Goal: Task Accomplishment & Management: Use online tool/utility

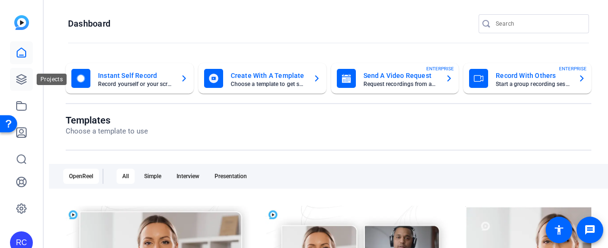
click at [19, 73] on link at bounding box center [21, 79] width 23 height 23
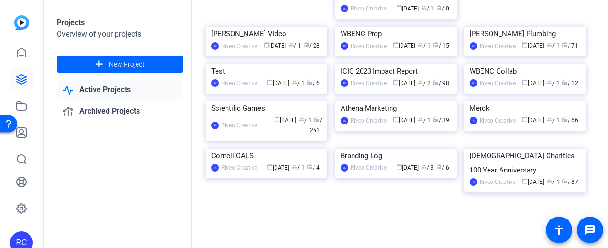
scroll to position [1369, 0]
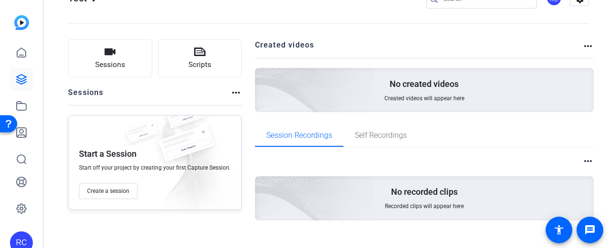
scroll to position [44, 0]
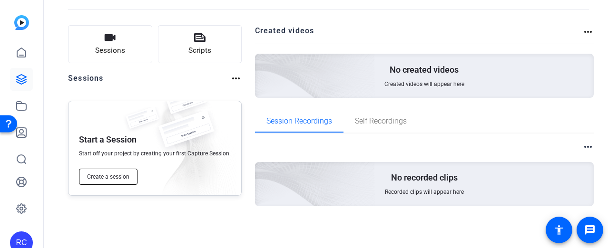
click at [112, 181] on button "Create a session" at bounding box center [108, 177] width 59 height 16
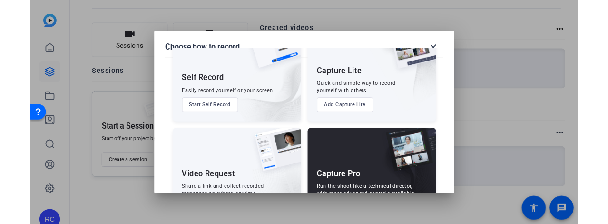
scroll to position [89, 0]
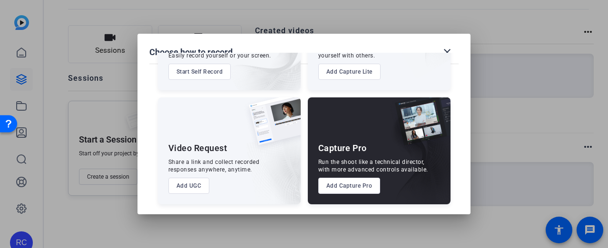
click at [337, 185] on button "Add Capture Pro" at bounding box center [349, 186] width 62 height 16
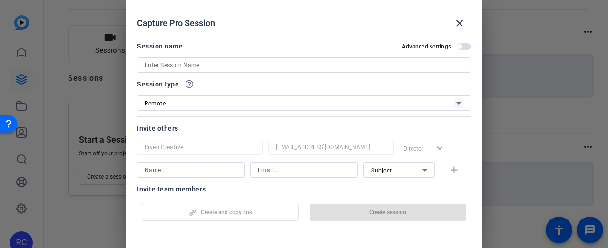
click at [240, 64] on input at bounding box center [304, 64] width 319 height 11
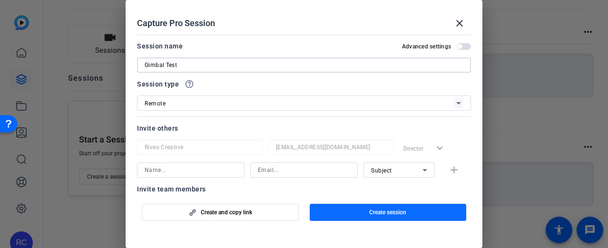
type input "Gimbal Test"
click at [407, 214] on span "button" at bounding box center [388, 212] width 157 height 23
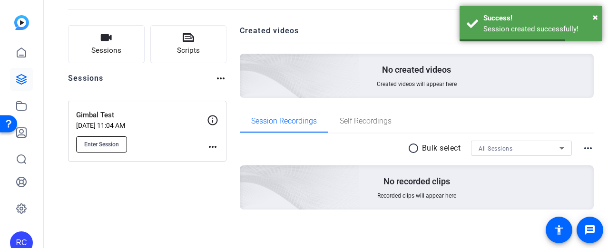
click at [93, 141] on span "Enter Session" at bounding box center [101, 145] width 35 height 8
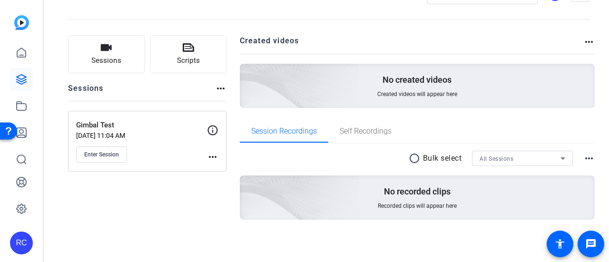
scroll to position [33, 0]
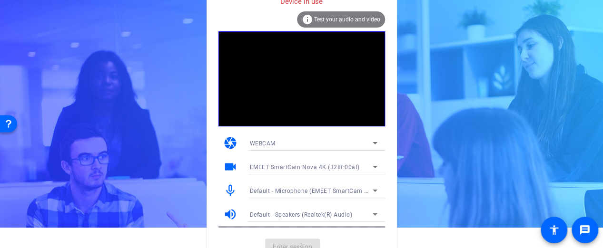
scroll to position [32, 0]
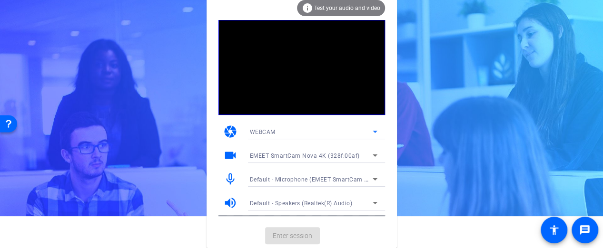
click at [315, 129] on div "WEBCAM" at bounding box center [311, 132] width 123 height 12
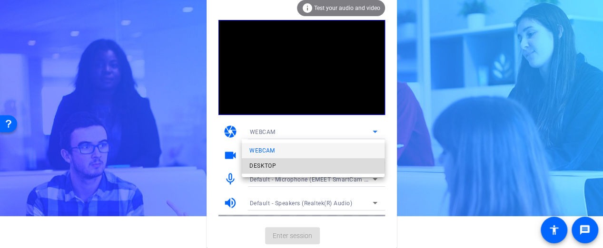
click at [289, 165] on mat-option "DESKTOP" at bounding box center [313, 165] width 143 height 15
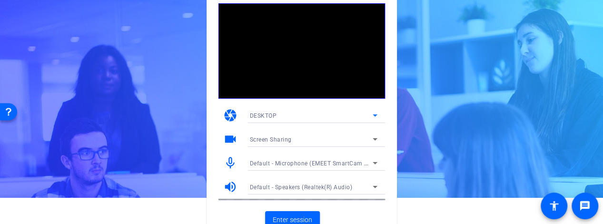
scroll to position [34, 0]
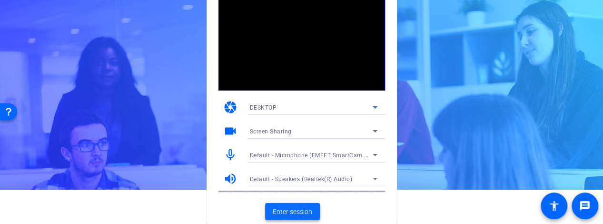
click at [298, 210] on span "Enter session" at bounding box center [292, 212] width 39 height 10
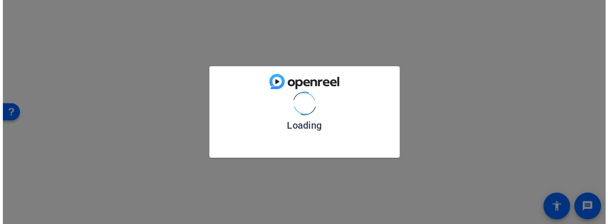
scroll to position [0, 0]
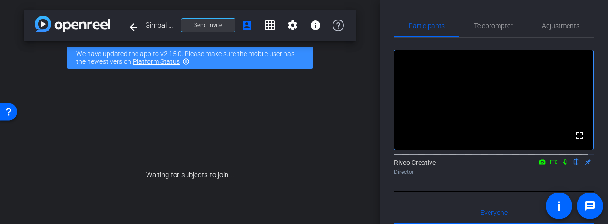
click at [197, 24] on span "Send invite" at bounding box center [208, 25] width 28 height 8
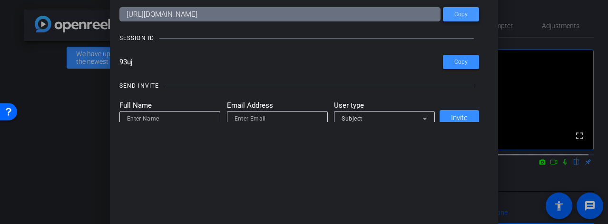
click at [472, 13] on span at bounding box center [461, 14] width 36 height 23
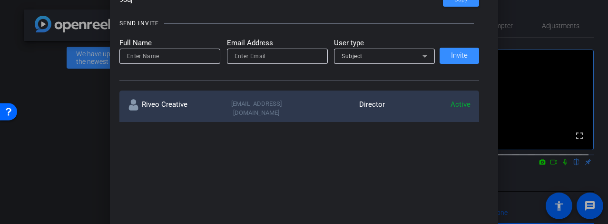
scroll to position [48, 0]
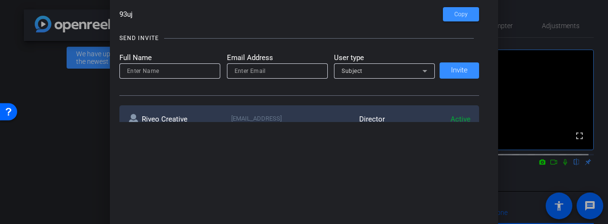
drag, startPoint x: 160, startPoint y: 24, endPoint x: 158, endPoint y: 30, distance: 5.9
click at [160, 24] on div "SEND INVITE Full Name Email Address User type Subject Invite" at bounding box center [299, 60] width 360 height 72
click at [166, 73] on input at bounding box center [170, 70] width 86 height 11
type input "E"
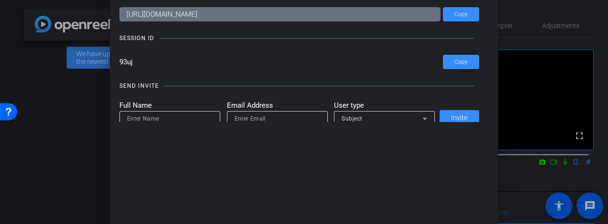
click at [580, 22] on div at bounding box center [304, 112] width 608 height 224
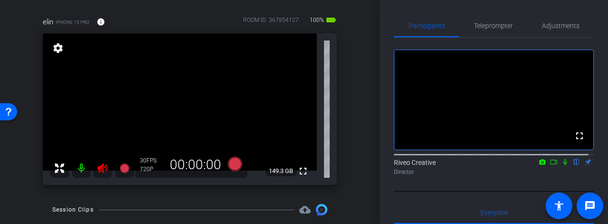
scroll to position [120, 0]
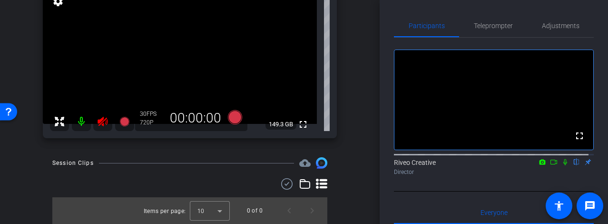
click at [81, 122] on mat-icon at bounding box center [81, 121] width 19 height 19
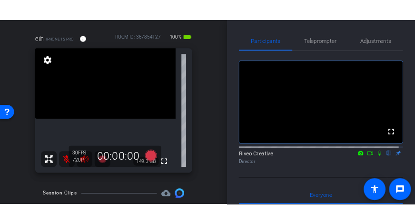
scroll to position [41, 0]
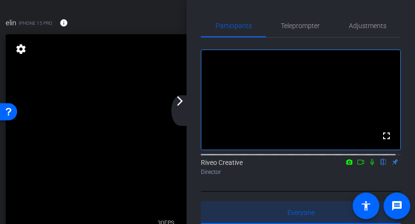
click at [262, 201] on div "Everyone 0" at bounding box center [301, 212] width 200 height 23
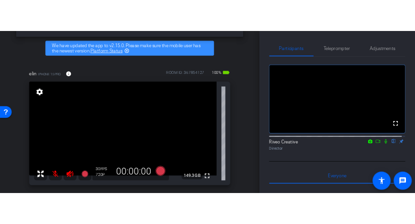
scroll to position [48, 0]
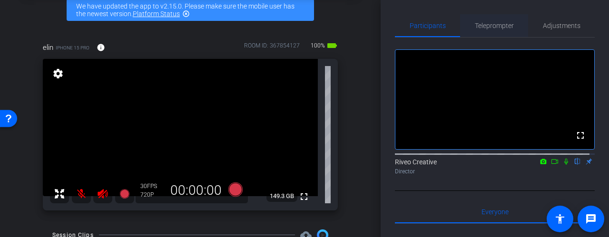
click at [507, 24] on span "Teleprompter" at bounding box center [494, 25] width 39 height 7
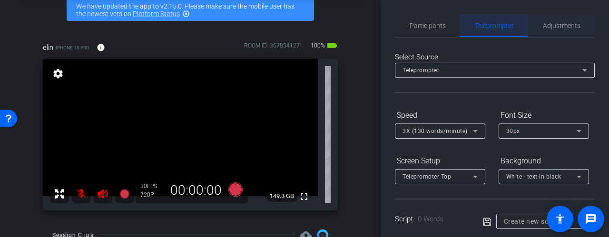
click at [552, 26] on span "Adjustments" at bounding box center [562, 25] width 38 height 7
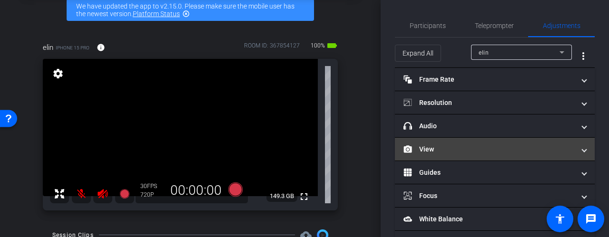
click at [457, 148] on mat-panel-title "View" at bounding box center [489, 150] width 171 height 10
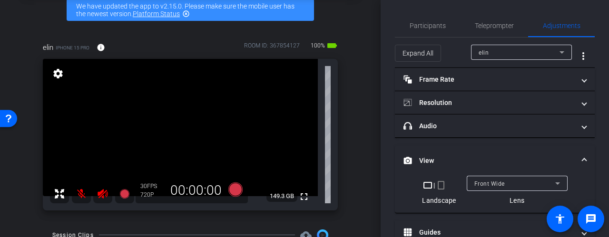
click at [515, 183] on div "Front Wide" at bounding box center [514, 184] width 81 height 12
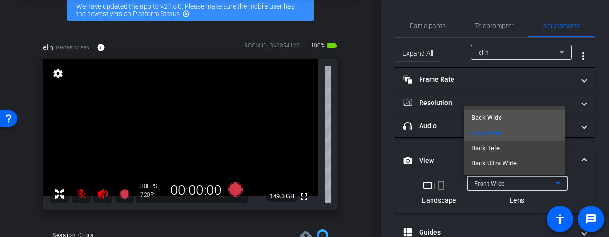
click at [497, 121] on span "Back Wide" at bounding box center [487, 117] width 30 height 11
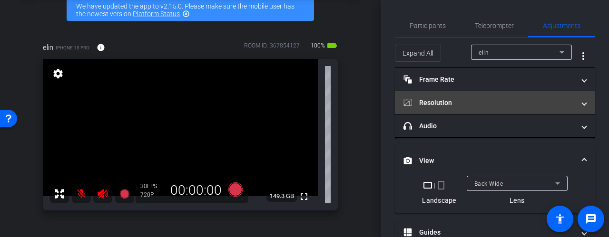
click at [498, 94] on mat-expansion-panel-header "Resolution" at bounding box center [495, 102] width 200 height 23
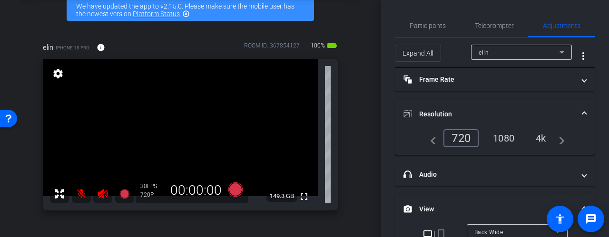
click at [553, 138] on mat-icon "navigate_next" at bounding box center [558, 138] width 11 height 11
click at [540, 138] on div "4k" at bounding box center [541, 138] width 25 height 16
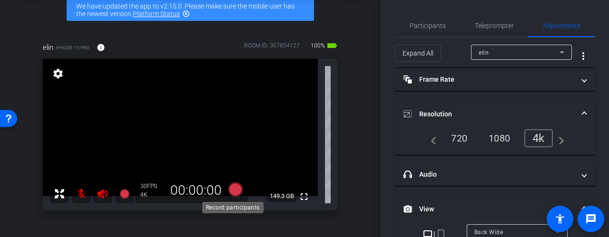
click at [232, 191] on icon at bounding box center [235, 190] width 14 height 14
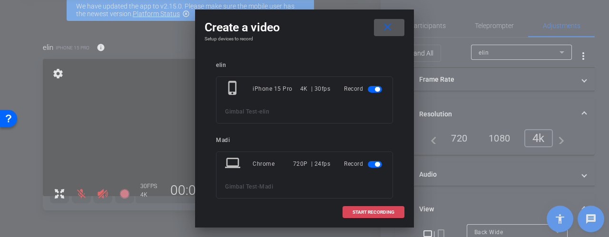
click at [371, 213] on span "START RECORDING" at bounding box center [374, 212] width 42 height 5
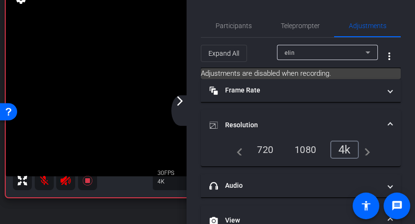
scroll to position [143, 0]
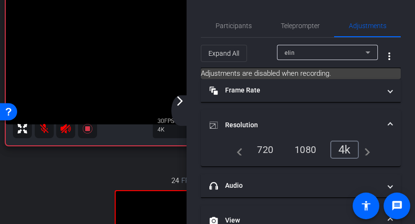
click at [179, 114] on div "arrow_back_ios_new arrow_forward_ios" at bounding box center [181, 110] width 20 height 30
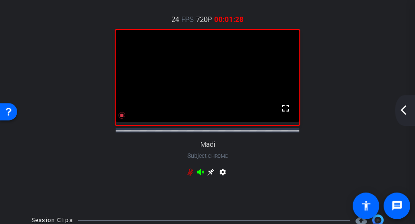
scroll to position [333, 0]
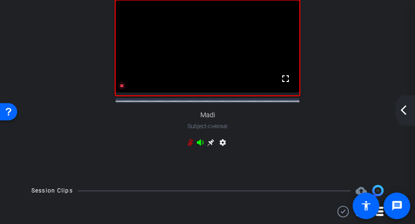
click at [198, 146] on icon at bounding box center [201, 142] width 8 height 8
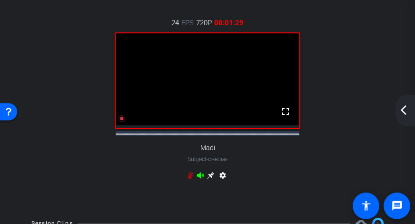
scroll to position [286, 0]
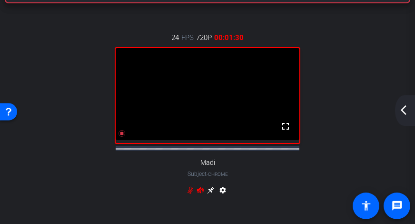
click at [198, 193] on icon at bounding box center [200, 190] width 7 height 6
click at [296, 181] on div "24 FPS 720P 00:01:55 fullscreen Madi Subject - Chrome settings" at bounding box center [208, 115] width 404 height 197
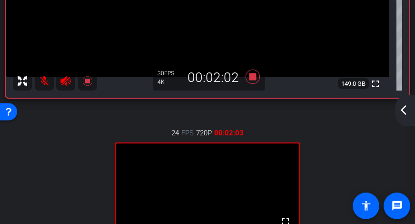
scroll to position [95, 0]
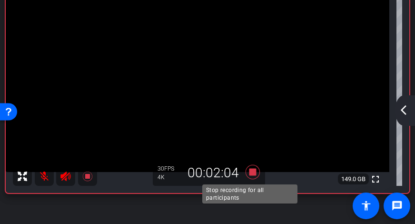
click at [251, 169] on icon at bounding box center [253, 172] width 14 height 14
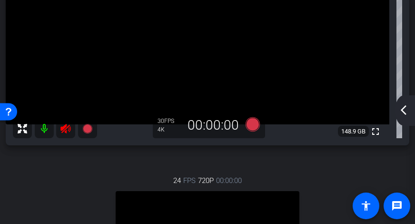
scroll to position [190, 0]
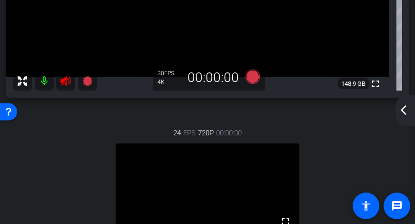
click at [68, 78] on icon at bounding box center [65, 80] width 11 height 11
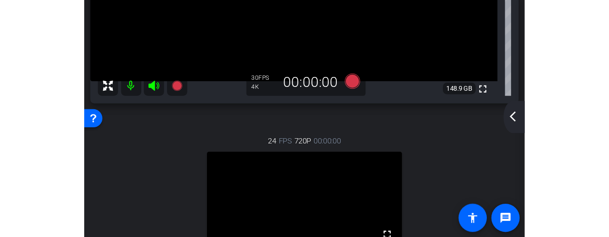
scroll to position [238, 0]
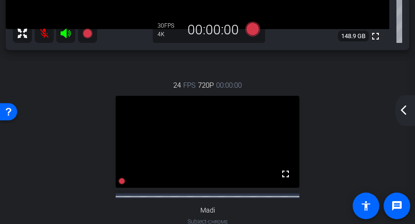
click at [67, 36] on icon at bounding box center [65, 33] width 11 height 11
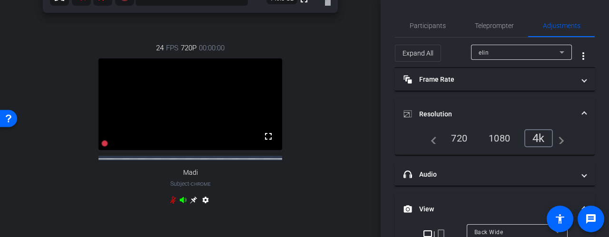
scroll to position [59, 0]
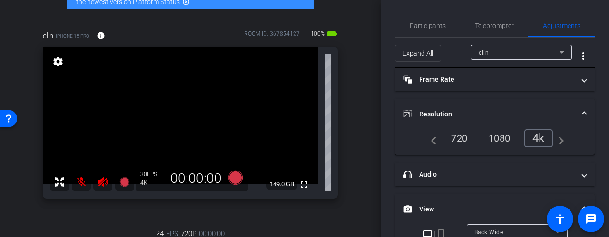
click at [81, 178] on mat-icon at bounding box center [81, 182] width 19 height 19
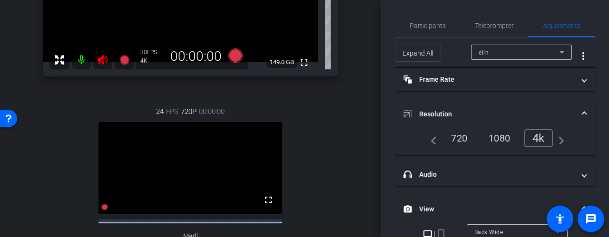
scroll to position [186, 0]
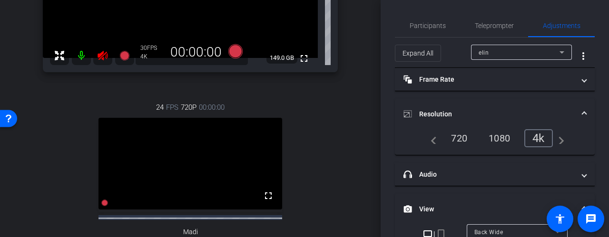
click at [98, 55] on icon at bounding box center [103, 56] width 10 height 10
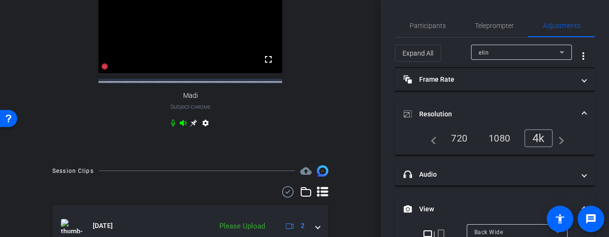
scroll to position [374, 0]
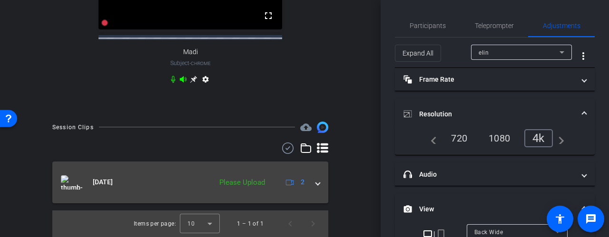
click at [192, 186] on mat-panel-title "[DATE]" at bounding box center [134, 183] width 146 height 14
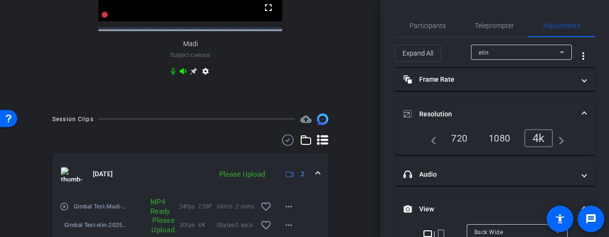
scroll to position [426, 0]
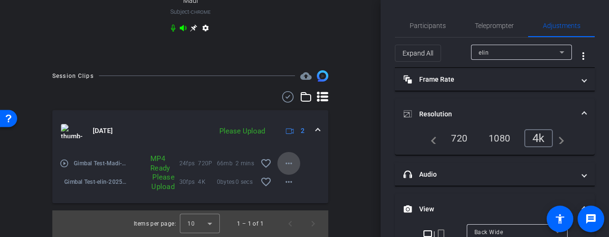
click at [283, 167] on mat-icon "more_horiz" at bounding box center [288, 163] width 11 height 11
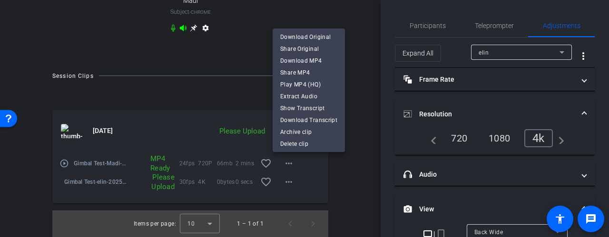
click at [281, 165] on div at bounding box center [304, 118] width 609 height 237
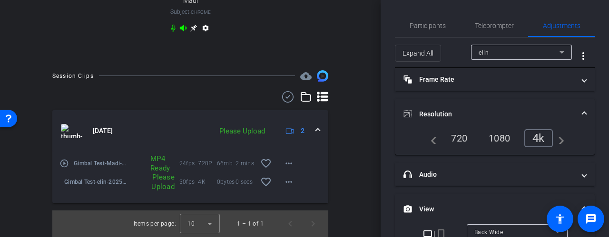
click at [235, 135] on div "Please Upload" at bounding box center [242, 131] width 55 height 11
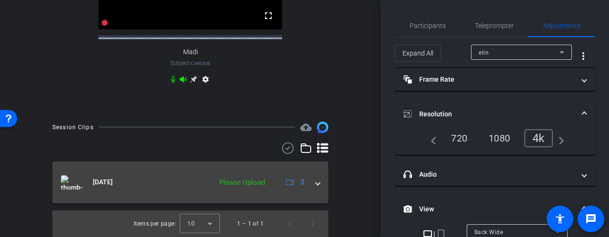
click at [236, 199] on mat-expansion-panel-header "[DATE] Please Upload 2" at bounding box center [190, 183] width 276 height 42
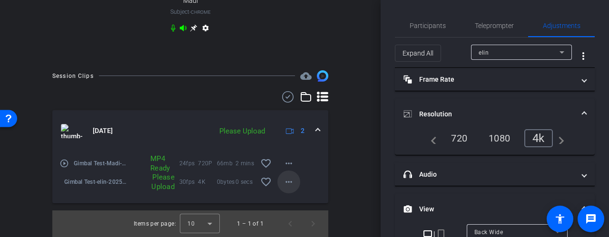
click at [283, 186] on mat-icon "more_horiz" at bounding box center [288, 182] width 11 height 11
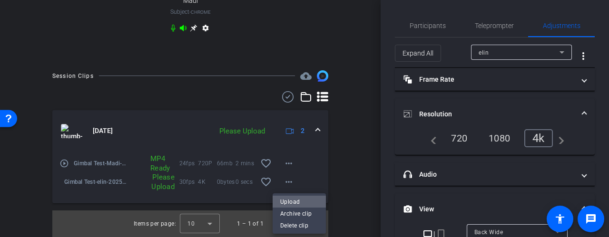
click at [286, 203] on span "Upload" at bounding box center [299, 202] width 38 height 11
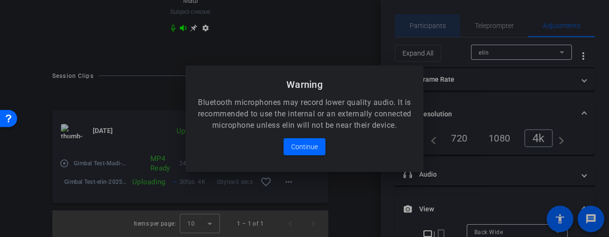
click at [420, 30] on body "Accessibility Screen-Reader Guide, Feedback, and Issue Reporting | New window m…" at bounding box center [304, 118] width 609 height 237
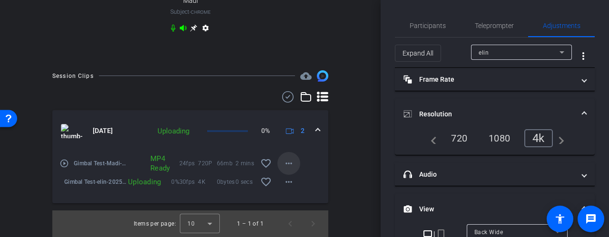
click at [290, 160] on span at bounding box center [288, 163] width 23 height 23
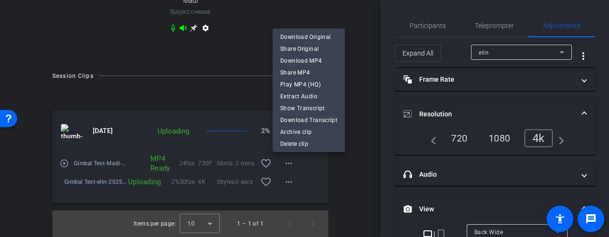
click at [360, 96] on div at bounding box center [304, 118] width 609 height 237
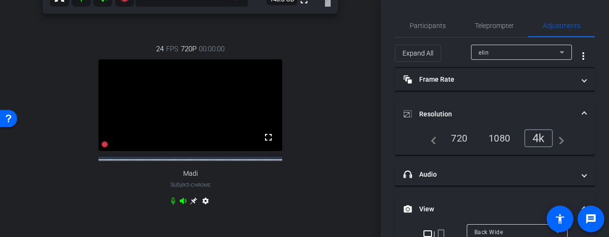
scroll to position [237, 0]
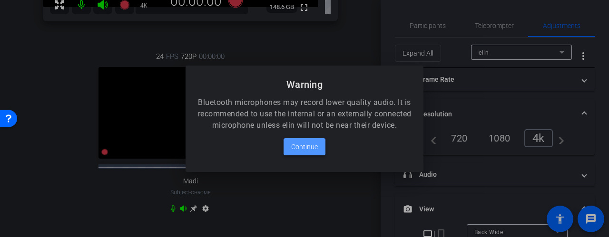
click at [297, 153] on span "Continue" at bounding box center [304, 146] width 27 height 11
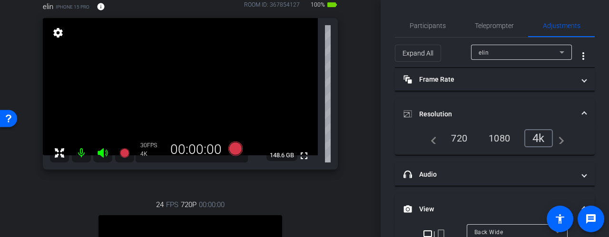
scroll to position [88, 0]
click at [477, 23] on span "Teleprompter" at bounding box center [494, 25] width 39 height 7
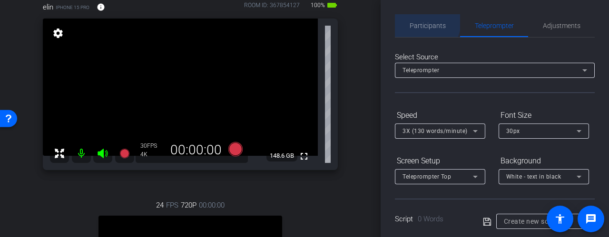
click at [420, 21] on span "Participants" at bounding box center [428, 25] width 36 height 23
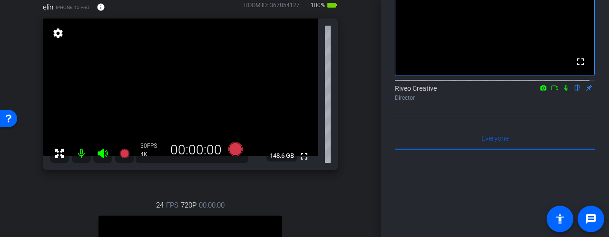
scroll to position [0, 0]
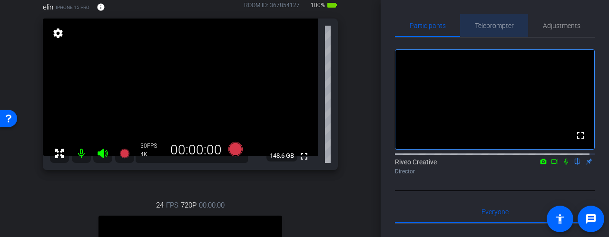
click at [495, 20] on span "Teleprompter" at bounding box center [494, 25] width 39 height 23
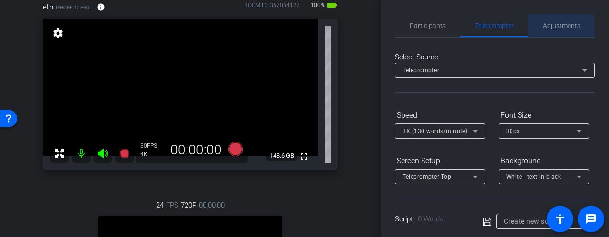
click at [552, 33] on span "Adjustments" at bounding box center [562, 25] width 38 height 23
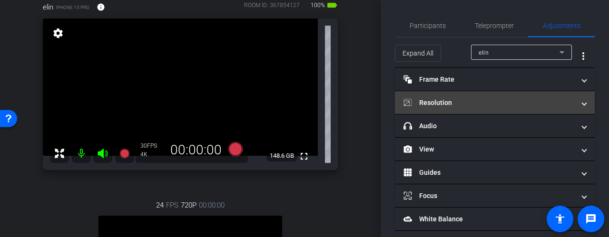
scroll to position [16, 0]
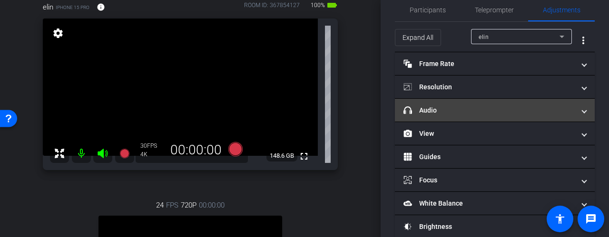
click at [499, 111] on mat-panel-title "headphone icon Audio" at bounding box center [489, 111] width 171 height 10
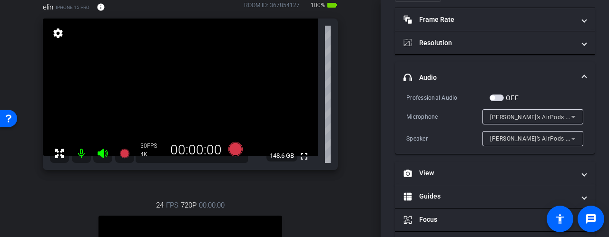
scroll to position [63, 0]
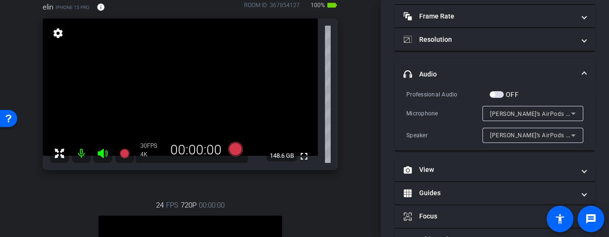
click at [502, 99] on div "Professional Audio OFF Microphone Elin’s AirPods Pro Speaker [PERSON_NAME]’s Ai…" at bounding box center [494, 116] width 177 height 54
click at [499, 95] on span "button" at bounding box center [497, 94] width 14 height 7
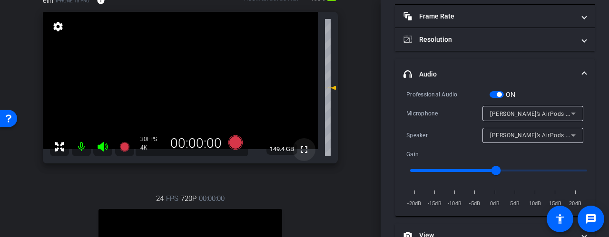
scroll to position [95, 0]
click at [234, 140] on icon at bounding box center [235, 142] width 14 height 14
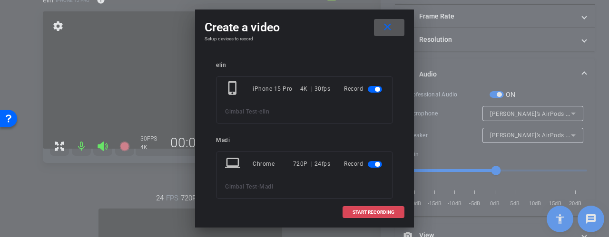
click at [384, 206] on span at bounding box center [373, 212] width 61 height 23
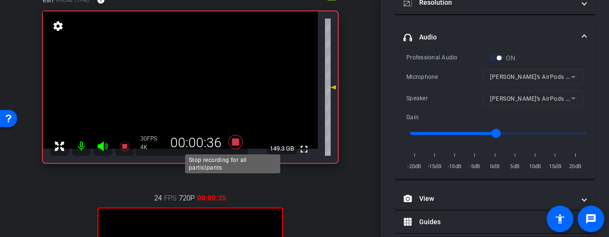
click at [235, 138] on icon at bounding box center [235, 142] width 23 height 17
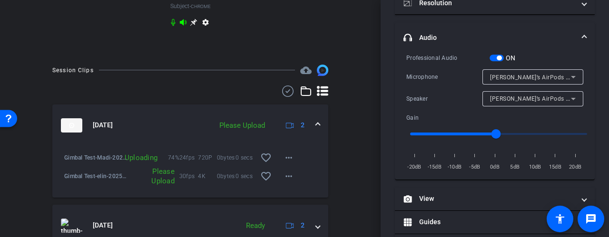
scroll to position [475, 0]
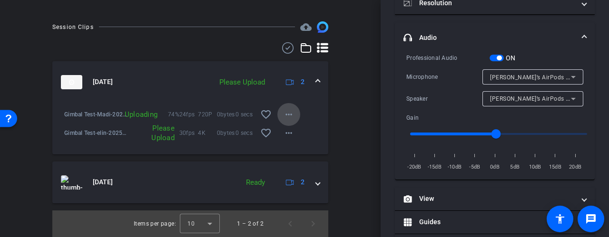
click at [283, 115] on mat-icon "more_horiz" at bounding box center [288, 114] width 11 height 11
click at [290, 97] on div at bounding box center [304, 118] width 609 height 237
click at [283, 132] on mat-icon "more_horiz" at bounding box center [288, 133] width 11 height 11
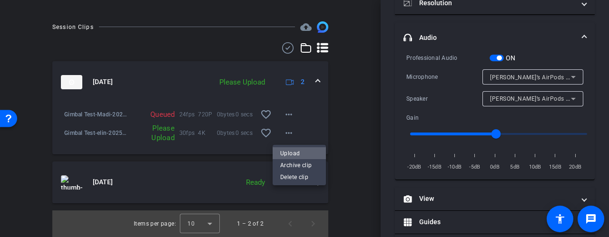
click at [299, 152] on span "Upload" at bounding box center [299, 153] width 38 height 11
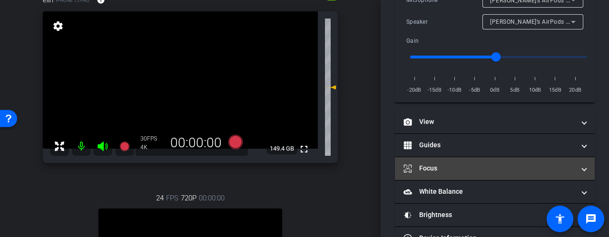
scroll to position [190, 0]
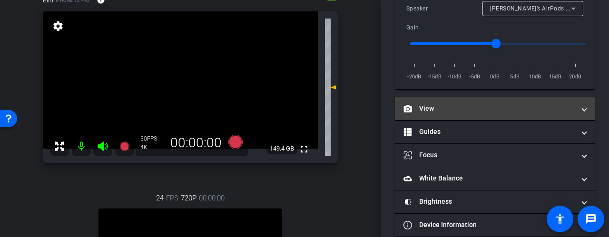
click at [453, 108] on mat-panel-title "View" at bounding box center [489, 109] width 171 height 10
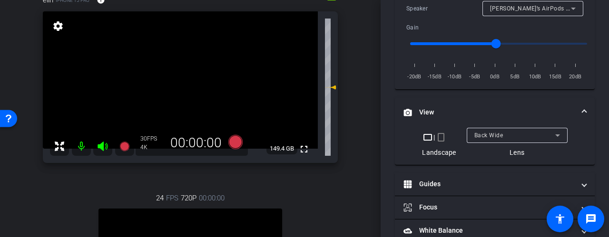
click at [443, 140] on mat-icon "crop_portrait" at bounding box center [440, 137] width 11 height 11
click at [440, 134] on mat-icon "crop_portrait" at bounding box center [445, 137] width 11 height 11
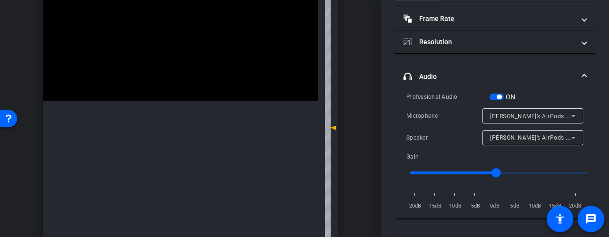
scroll to position [0, 0]
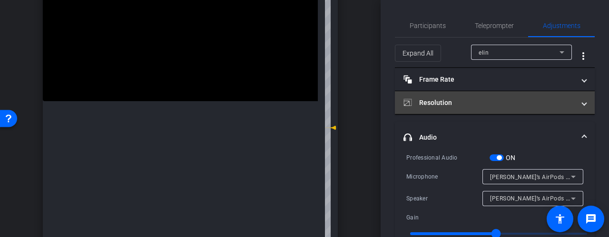
click at [473, 102] on mat-panel-title "Resolution" at bounding box center [489, 103] width 171 height 10
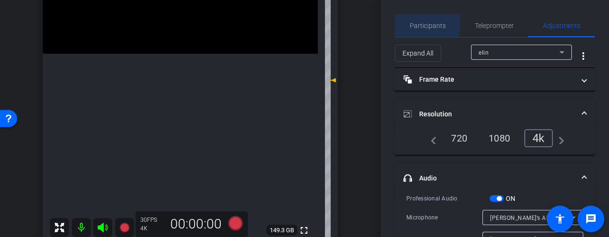
click at [424, 19] on span "Participants" at bounding box center [428, 25] width 36 height 23
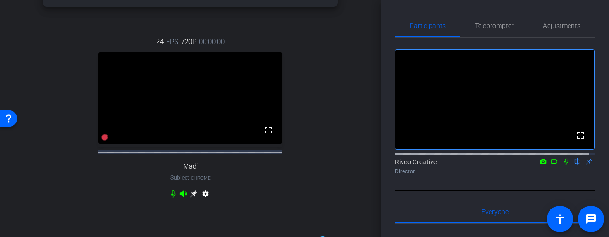
scroll to position [286, 0]
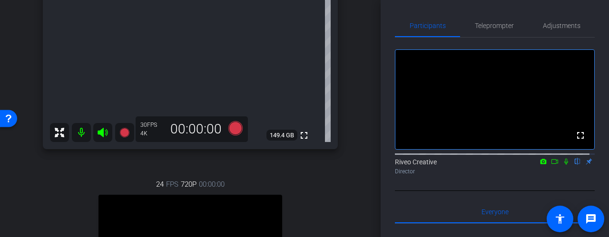
click at [562, 158] on icon at bounding box center [566, 161] width 8 height 7
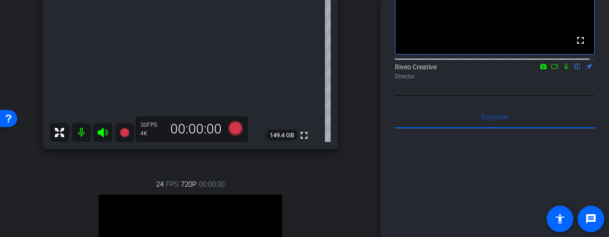
click at [76, 135] on mat-icon at bounding box center [81, 132] width 19 height 19
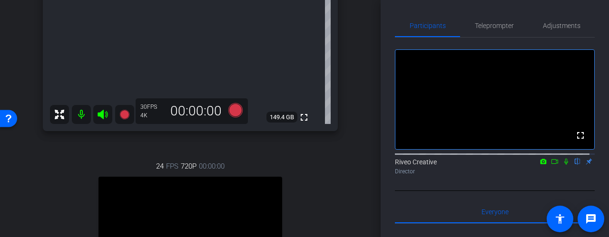
scroll to position [428, 0]
